Goal: Answer question/provide support: Share knowledge or assist other users

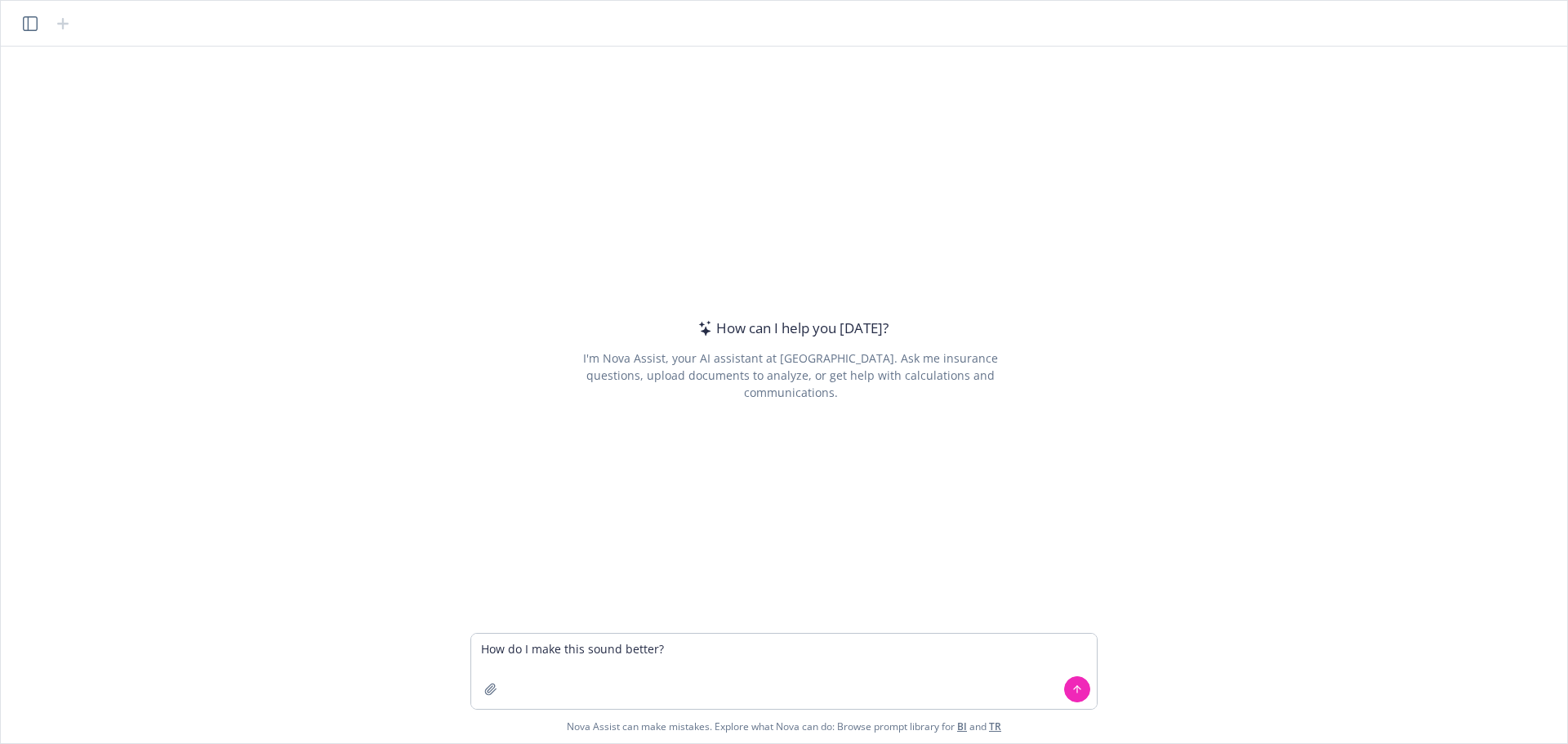
click at [560, 646] on textarea "How do I make this sound better?" at bounding box center [784, 671] width 626 height 75
click at [589, 650] on textarea "How do I make this sound better?" at bounding box center [784, 671] width 626 height 75
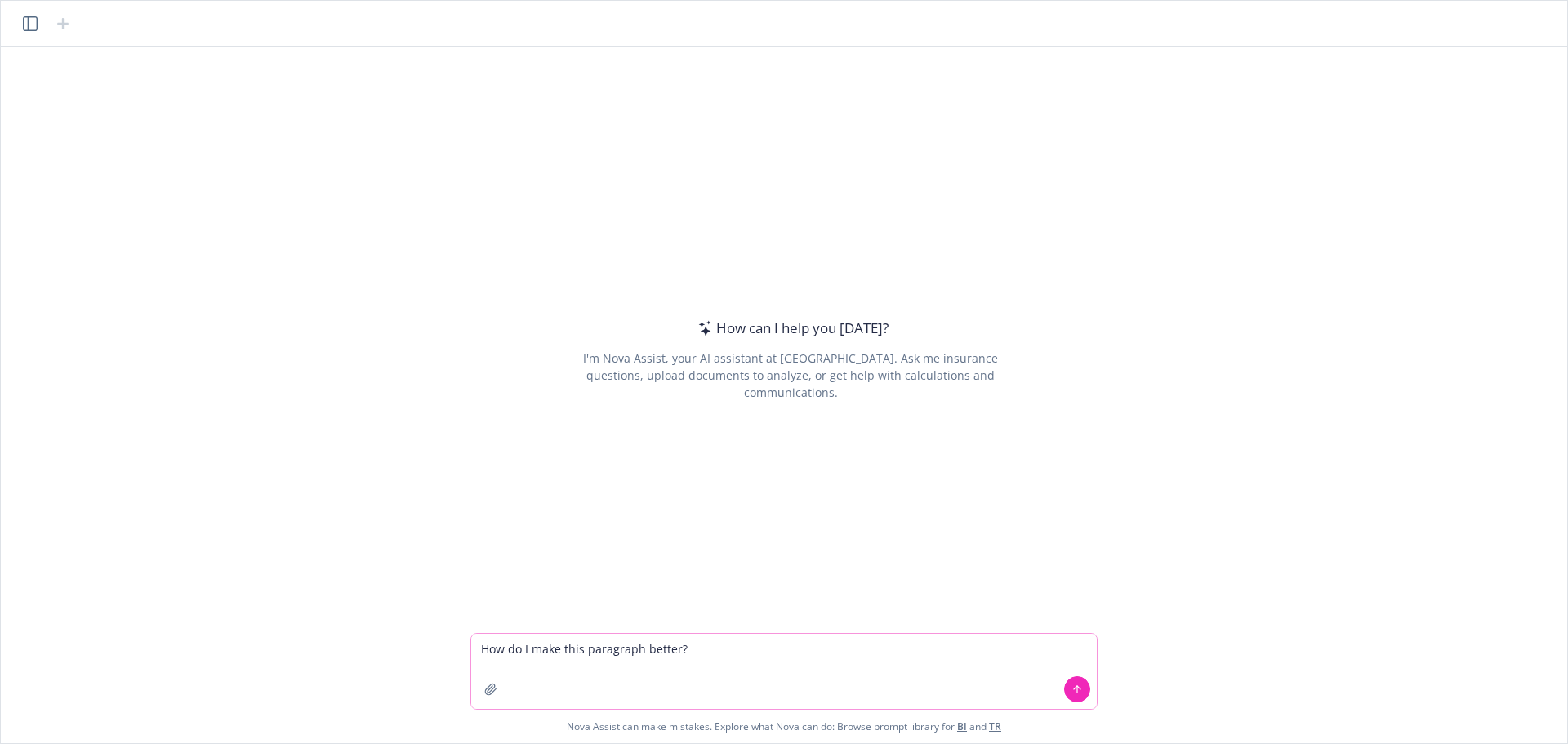
click at [731, 652] on textarea "How do I make this paragraph better?" at bounding box center [784, 671] width 626 height 75
paste textarea "[PERSON_NAME] is a Client Manager in the Emerging Market segment and has been i…"
type textarea "How do I make this paragraph better? [PERSON_NAME] is a Client Manager in the E…"
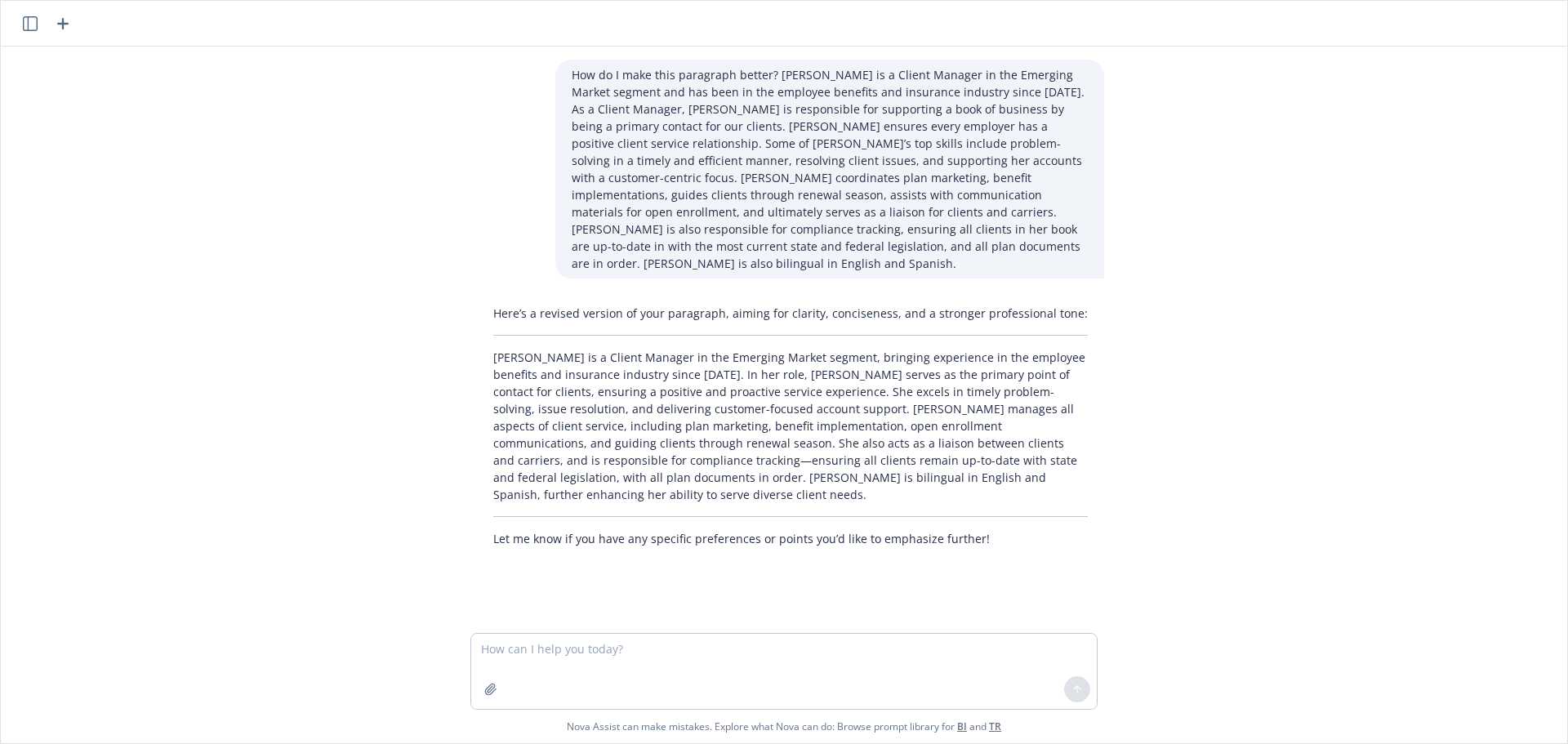
click at [951, 461] on p "[PERSON_NAME] is a Client Manager in the Emerging Market segment, bringing expe…" at bounding box center [790, 426] width 594 height 154
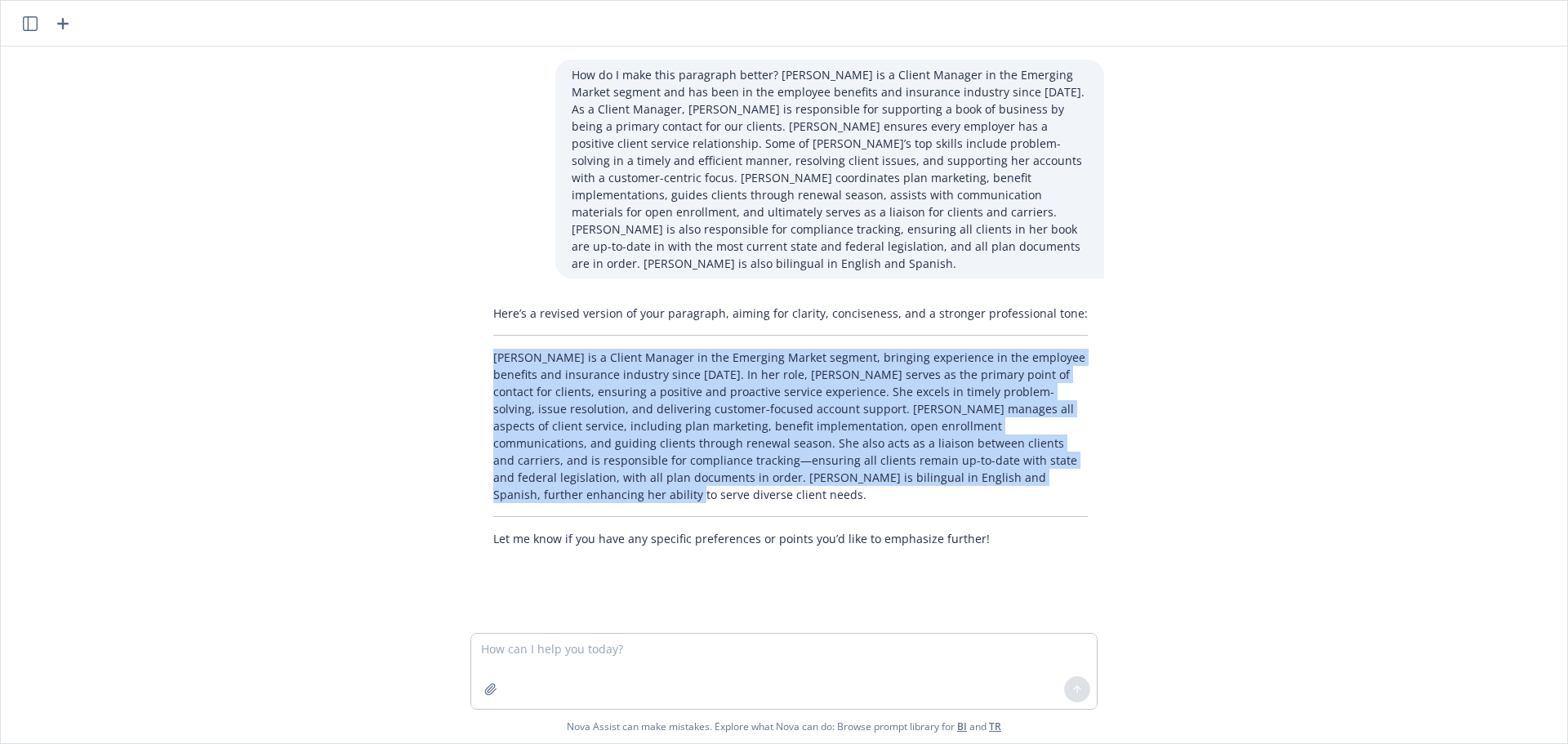
drag, startPoint x: 933, startPoint y: 463, endPoint x: 475, endPoint y: 345, distance: 473.0
click at [477, 345] on div "Here’s a revised version of your paragraph, aiming for clarity, conciseness, an…" at bounding box center [790, 426] width 627 height 256
copy p "[PERSON_NAME] is a Client Manager in the Emerging Market segment, bringing expe…"
